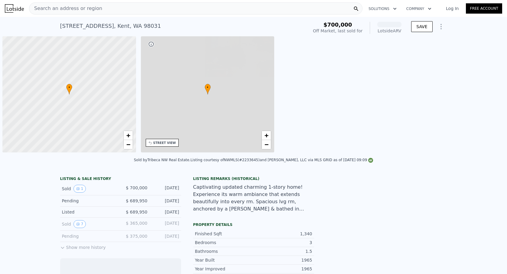
scroll to position [0, 2]
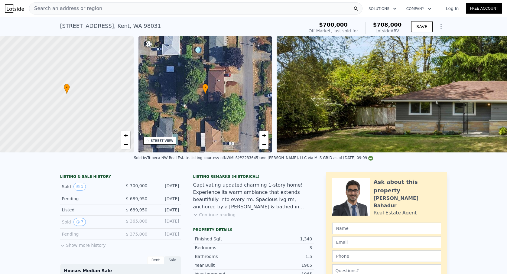
click at [169, 9] on div "Search an address or region" at bounding box center [196, 8] width 334 height 12
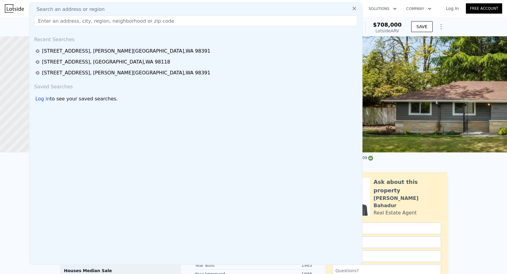
click at [119, 23] on input "text" at bounding box center [195, 20] width 323 height 11
type input "7526 185th Ave E Bonney Lake, WA 98391"
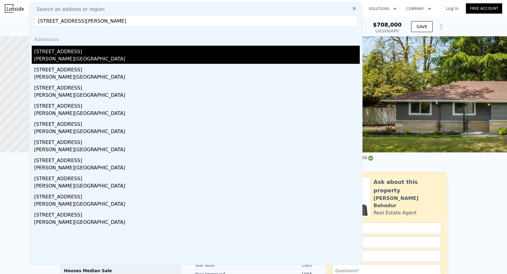
click at [100, 52] on div "[STREET_ADDRESS]" at bounding box center [197, 51] width 326 height 10
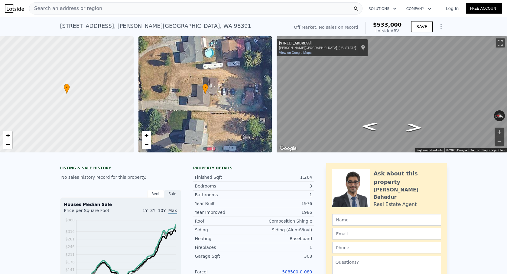
click at [132, 15] on div "Search an address or region Solutions Company Open main menu Log In Free Account" at bounding box center [254, 8] width 498 height 15
click at [121, 10] on div "Search an address or region" at bounding box center [196, 8] width 334 height 12
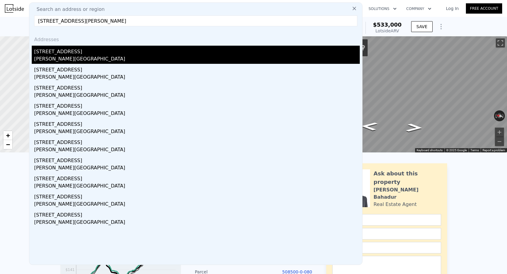
type input "8211 182nd Ave E Bonney Lake, WA 98391"
click at [114, 49] on div "[STREET_ADDRESS]" at bounding box center [197, 51] width 326 height 10
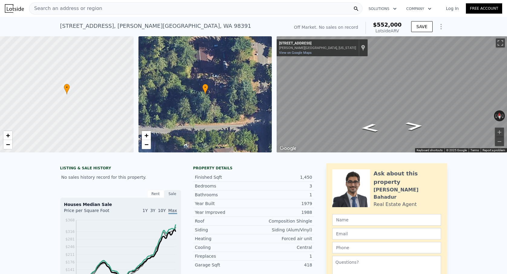
click at [297, 174] on div "1,450" at bounding box center [283, 177] width 59 height 6
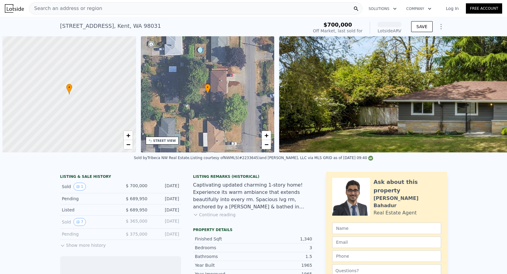
scroll to position [0, 2]
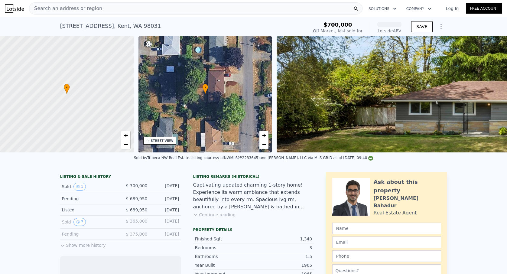
click at [129, 6] on div "Search an address or region" at bounding box center [196, 8] width 334 height 12
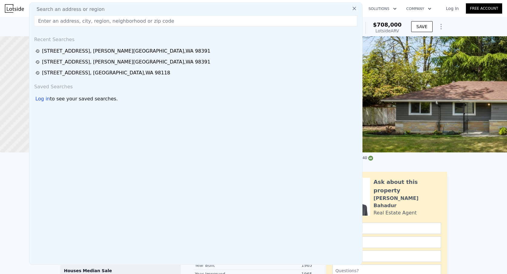
type input "[STREET_ADDRESS]"
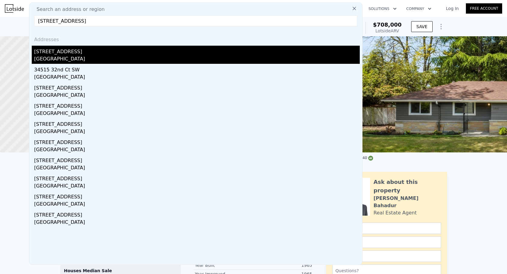
click at [73, 51] on div "[STREET_ADDRESS]" at bounding box center [197, 51] width 326 height 10
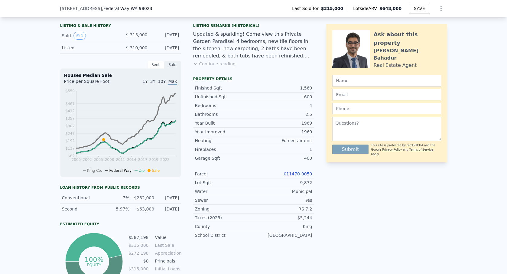
scroll to position [35, 0]
